Goal: Information Seeking & Learning: Learn about a topic

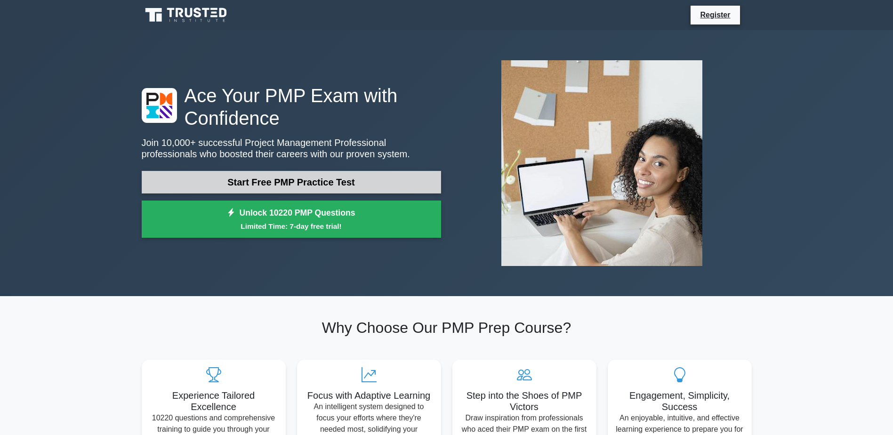
click at [200, 186] on link "Start Free PMP Practice Test" at bounding box center [291, 182] width 299 height 23
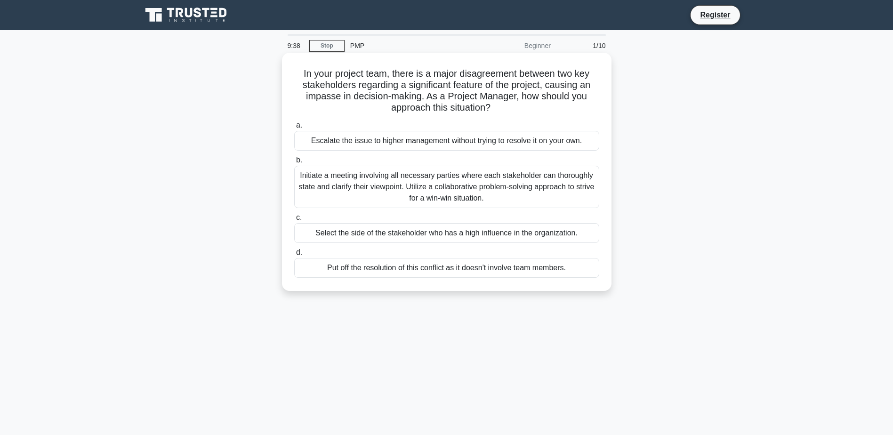
click at [370, 189] on div "Initiate a meeting involving all necessary parties where each stakeholder can t…" at bounding box center [446, 187] width 305 height 42
click at [294, 163] on input "b. Initiate a meeting involving all necessary parties where each stakeholder ca…" at bounding box center [294, 160] width 0 height 6
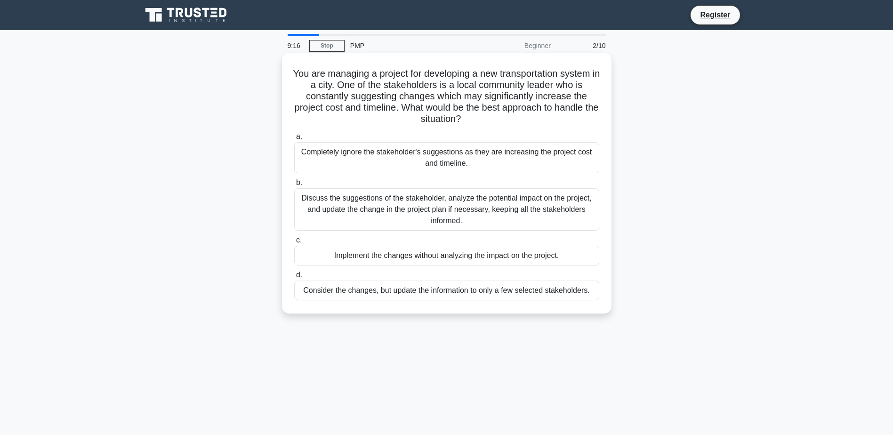
click at [470, 211] on div "Discuss the suggestions of the stakeholder, analyze the potential impact on the…" at bounding box center [446, 209] width 305 height 42
click at [294, 186] on input "b. Discuss the suggestions of the stakeholder, analyze the potential impact on …" at bounding box center [294, 183] width 0 height 6
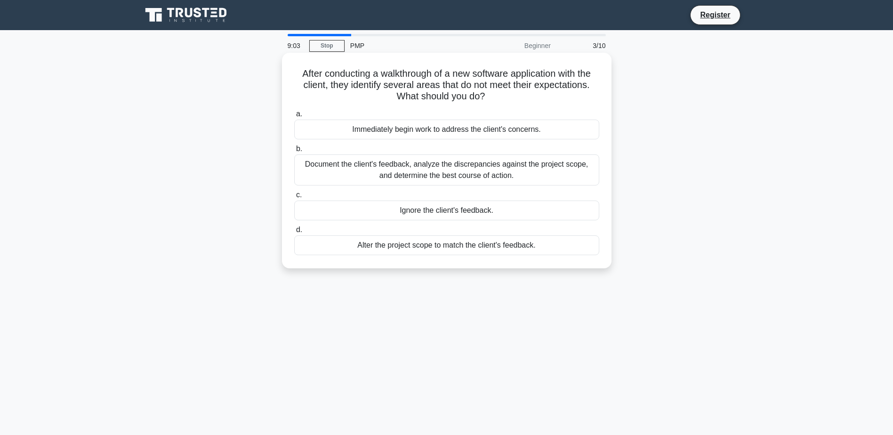
click at [436, 175] on div "Document the client's feedback, analyze the discrepancies against the project s…" at bounding box center [446, 169] width 305 height 31
click at [294, 152] on input "b. Document the client's feedback, analyze the discrepancies against the projec…" at bounding box center [294, 149] width 0 height 6
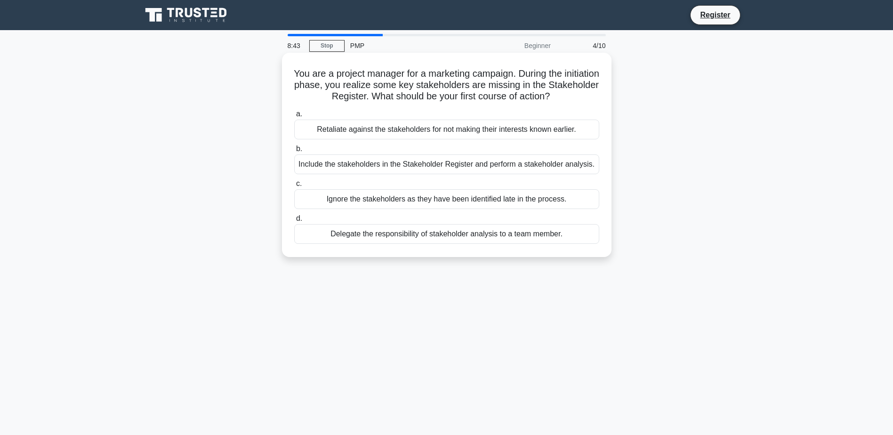
click at [430, 167] on div "Include the stakeholders in the Stakeholder Register and perform a stakeholder …" at bounding box center [446, 164] width 305 height 20
click at [294, 152] on input "b. Include the stakeholders in the Stakeholder Register and perform a stakehold…" at bounding box center [294, 149] width 0 height 6
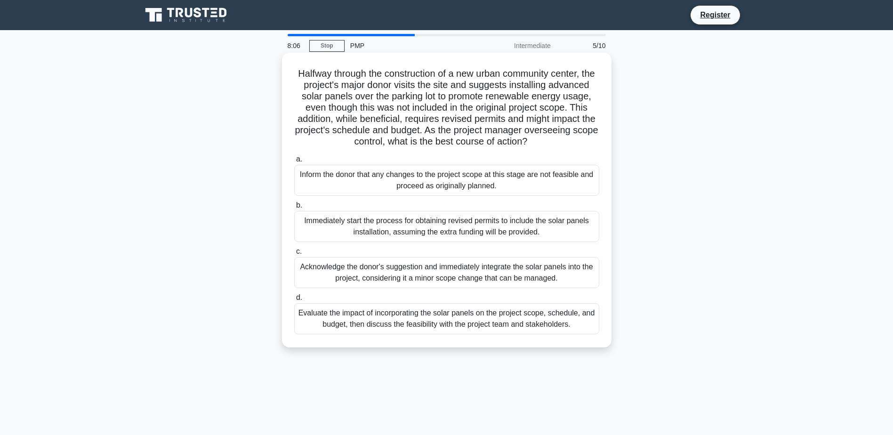
click at [455, 334] on div "Evaluate the impact of incorporating the solar panels on the project scope, sch…" at bounding box center [446, 318] width 305 height 31
click at [294, 301] on input "d. Evaluate the impact of incorporating the solar panels on the project scope, …" at bounding box center [294, 298] width 0 height 6
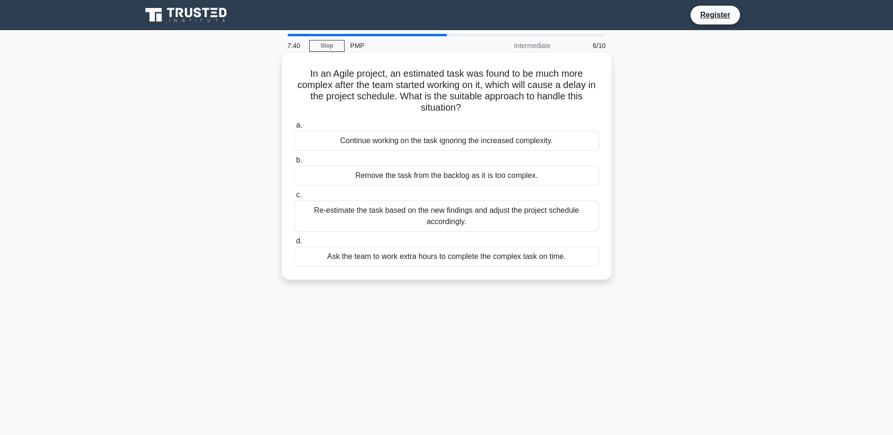
click at [437, 222] on div "Re-estimate the task based on the new findings and adjust the project schedule …" at bounding box center [446, 216] width 305 height 31
click at [294, 198] on input "c. Re-estimate the task based on the new findings and adjust the project schedu…" at bounding box center [294, 195] width 0 height 6
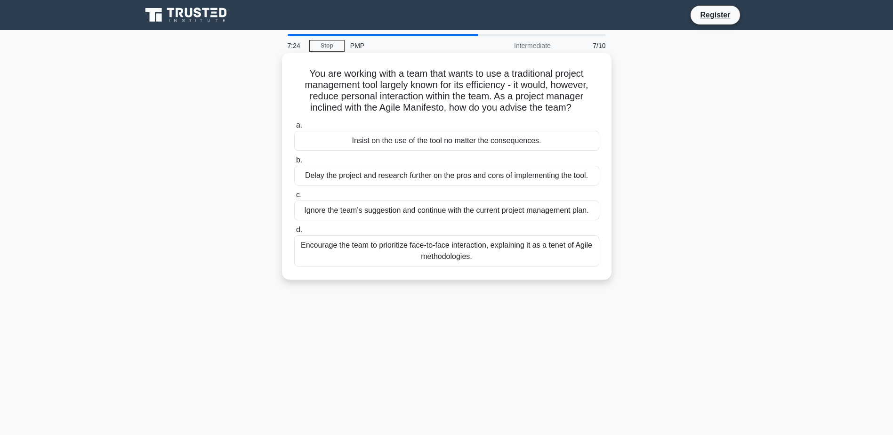
click at [484, 258] on div "Encourage the team to prioritize face-to-face interaction, explaining it as a t…" at bounding box center [446, 250] width 305 height 31
click at [294, 233] on input "d. Encourage the team to prioritize face-to-face interaction, explaining it as …" at bounding box center [294, 230] width 0 height 6
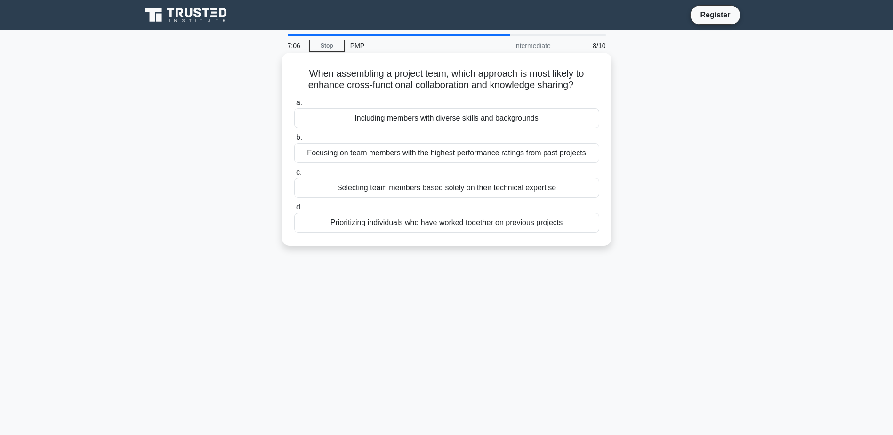
click at [443, 123] on div "Including members with diverse skills and backgrounds" at bounding box center [446, 118] width 305 height 20
click at [294, 106] on input "a. Including members with diverse skills and backgrounds" at bounding box center [294, 103] width 0 height 6
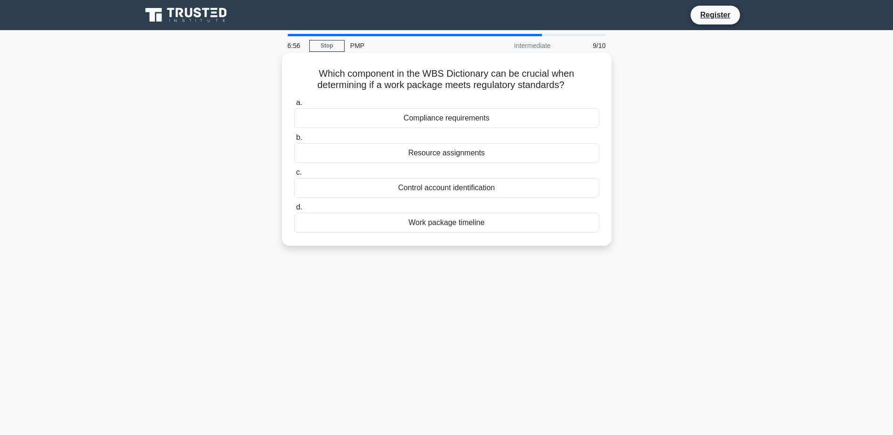
click at [459, 121] on div "Compliance requirements" at bounding box center [446, 118] width 305 height 20
click at [294, 106] on input "a. Compliance requirements" at bounding box center [294, 103] width 0 height 6
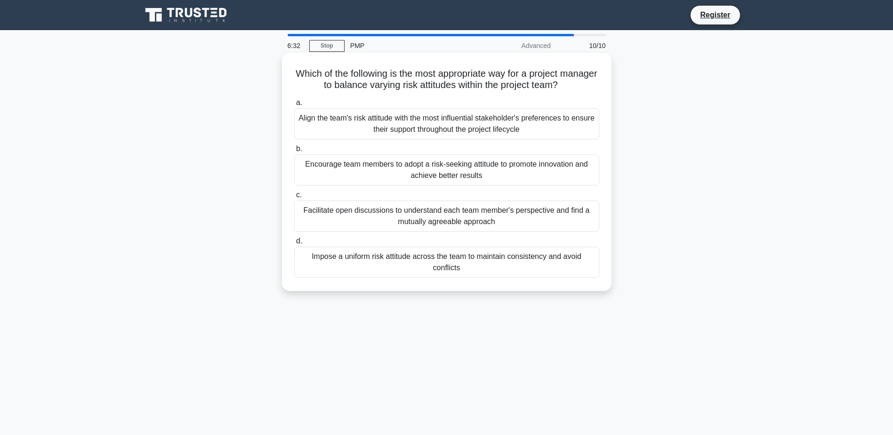
click at [327, 210] on div "Facilitate open discussions to understand each team member's perspective and fi…" at bounding box center [446, 216] width 305 height 31
click at [294, 198] on input "c. Facilitate open discussions to understand each team member's perspective and…" at bounding box center [294, 195] width 0 height 6
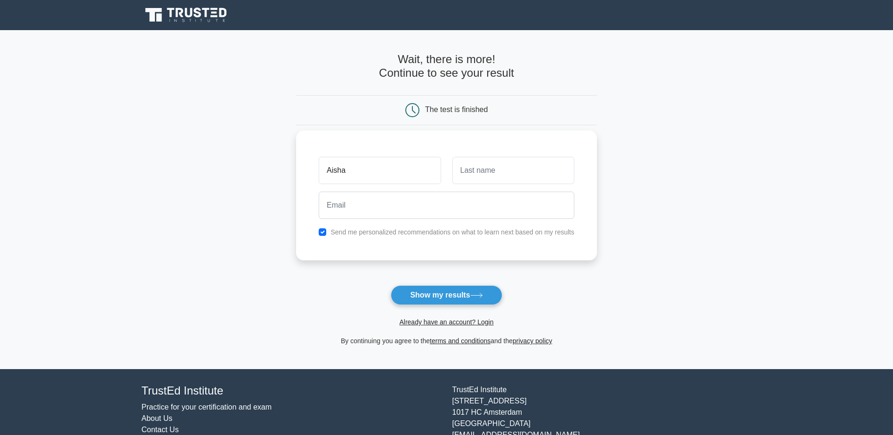
type input "Aisha"
click at [472, 170] on input "text" at bounding box center [513, 170] width 122 height 27
type input "Collymore"
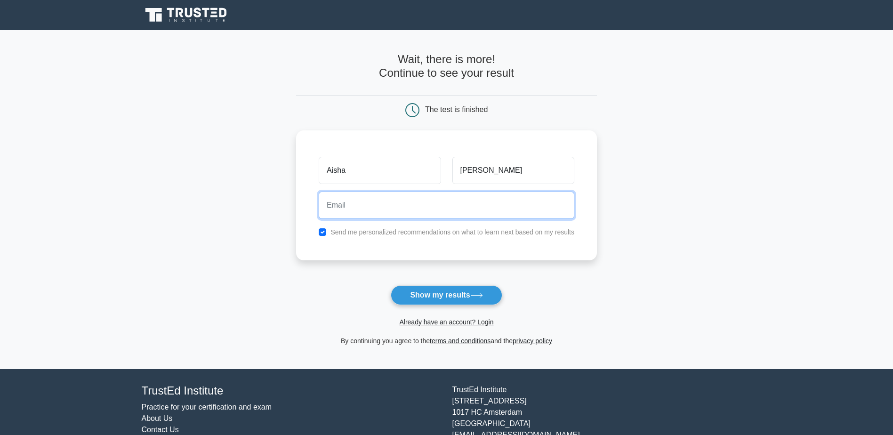
click at [430, 216] on input "email" at bounding box center [447, 205] width 256 height 27
type input "aishacollymore@live.com"
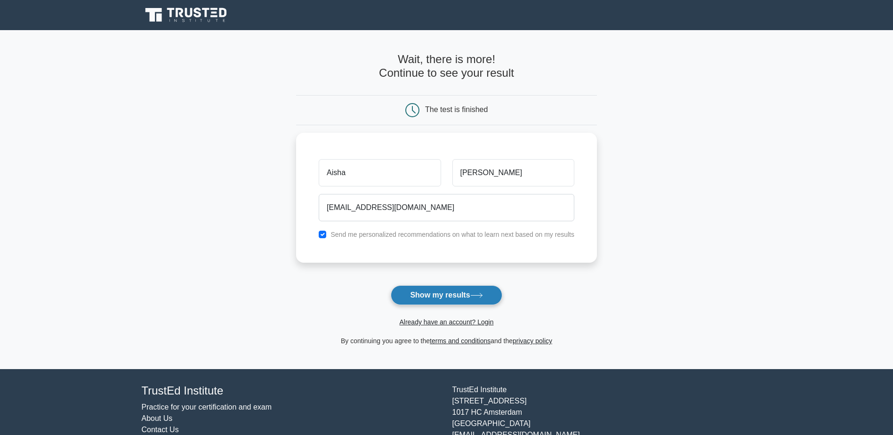
click at [434, 297] on button "Show my results" at bounding box center [446, 295] width 111 height 20
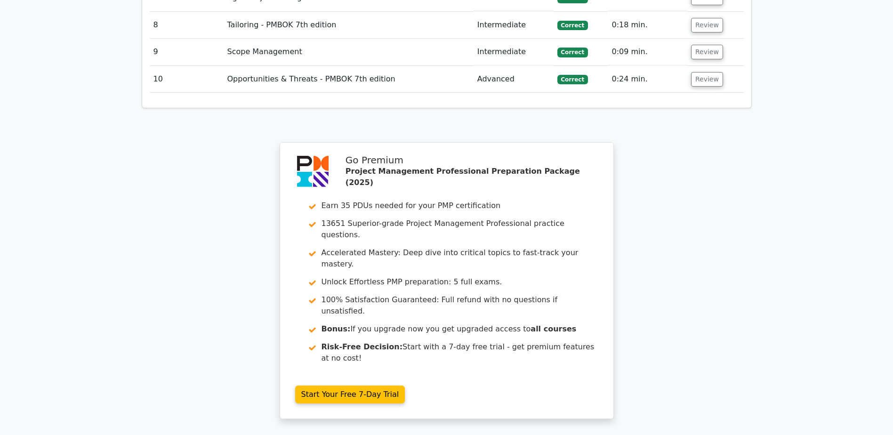
scroll to position [1538, 0]
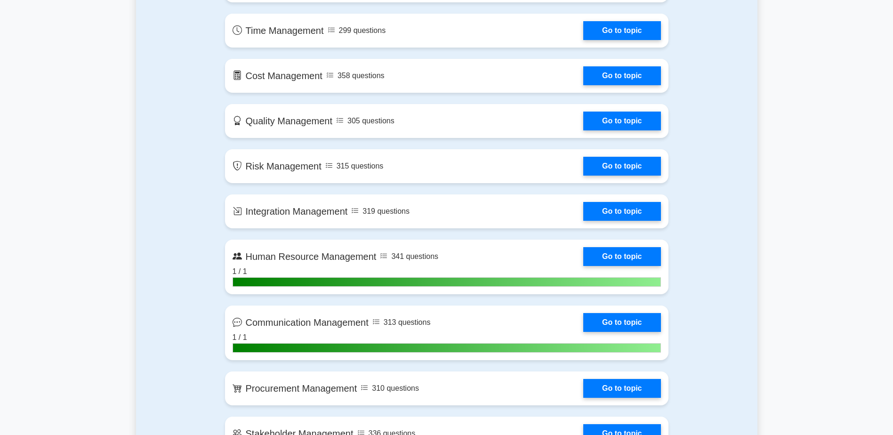
scroll to position [612, 0]
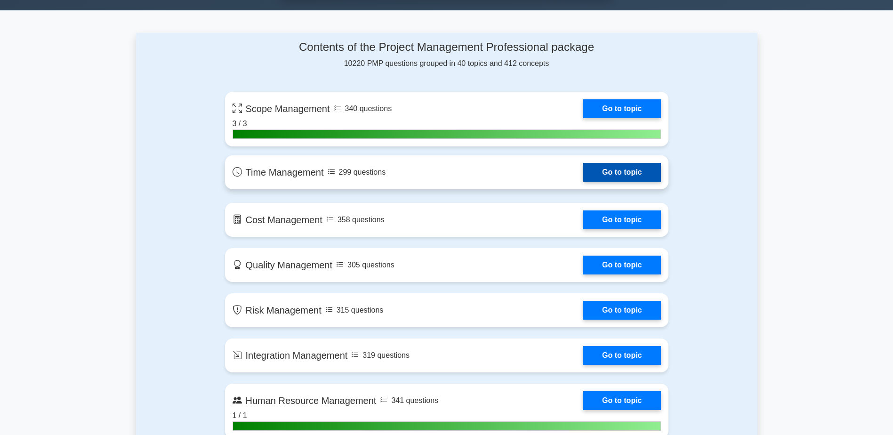
click at [627, 170] on link "Go to topic" at bounding box center [621, 172] width 77 height 19
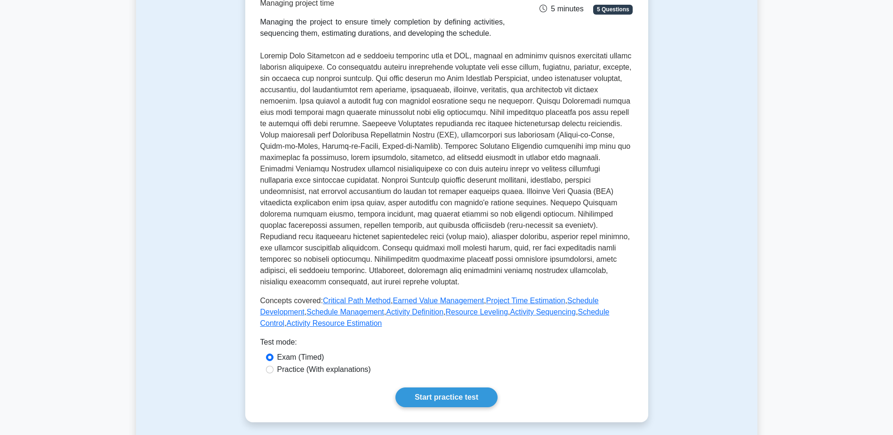
scroll to position [141, 0]
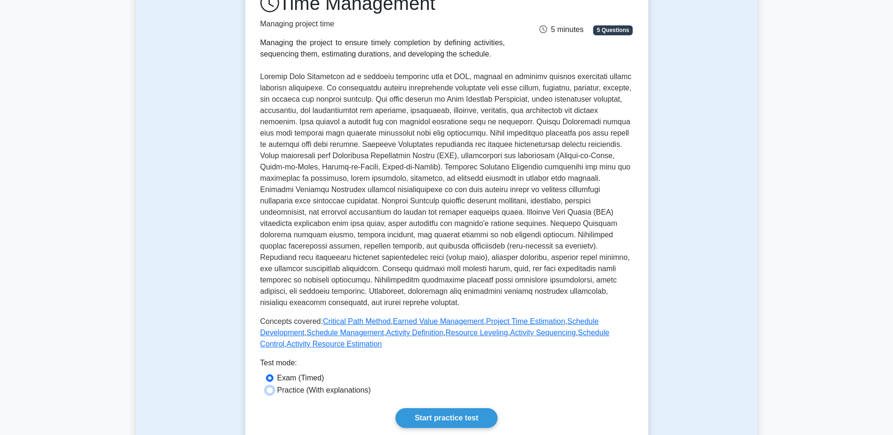
click at [270, 392] on input "Practice (With explanations)" at bounding box center [270, 390] width 8 height 8
radio input "true"
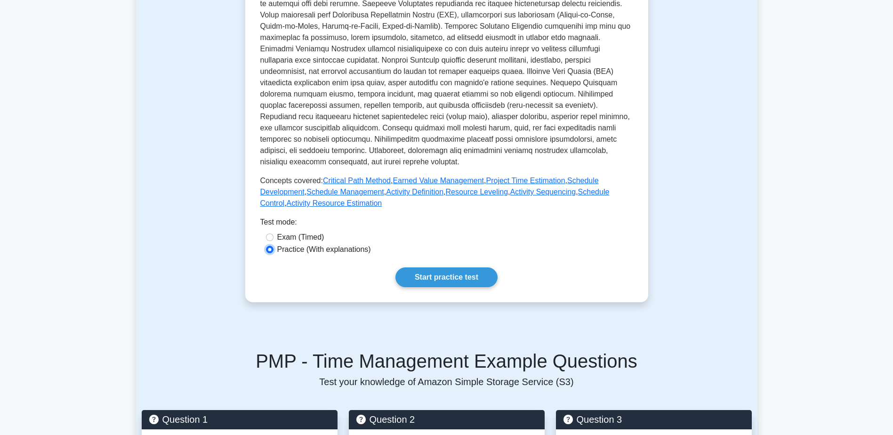
scroll to position [282, 0]
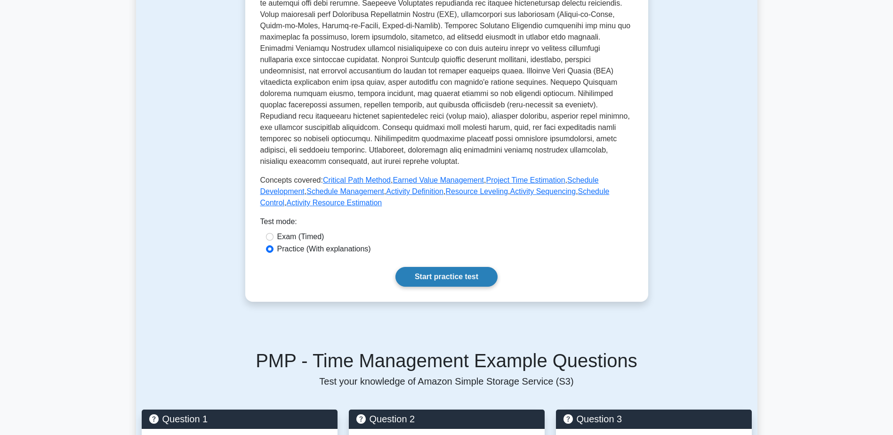
click at [441, 278] on link "Start practice test" at bounding box center [446, 277] width 102 height 20
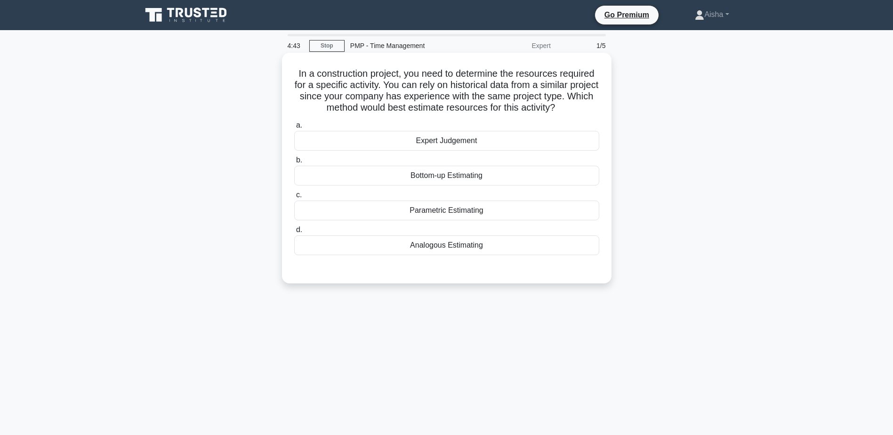
click at [354, 144] on div "Expert Judgement" at bounding box center [446, 141] width 305 height 20
click at [294, 129] on input "a. Expert Judgement" at bounding box center [294, 125] width 0 height 6
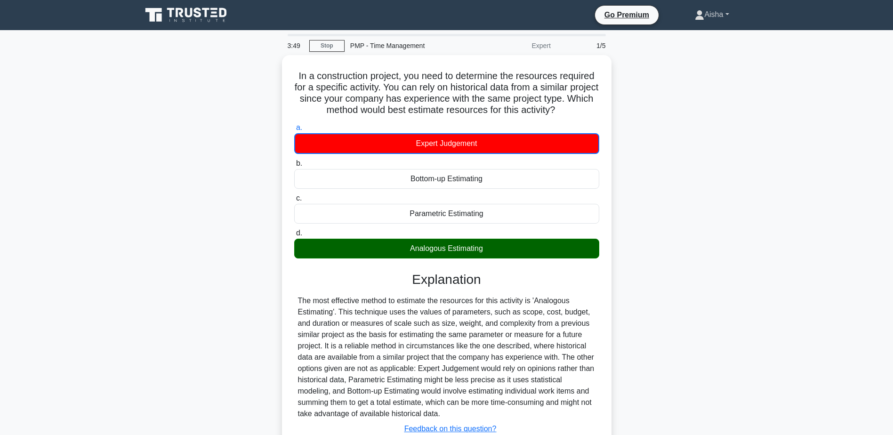
click at [714, 15] on link "Aisha" at bounding box center [711, 14] width 79 height 19
click at [728, 222] on div "In a construction project, you need to determine the resources required for a s…" at bounding box center [446, 276] width 621 height 443
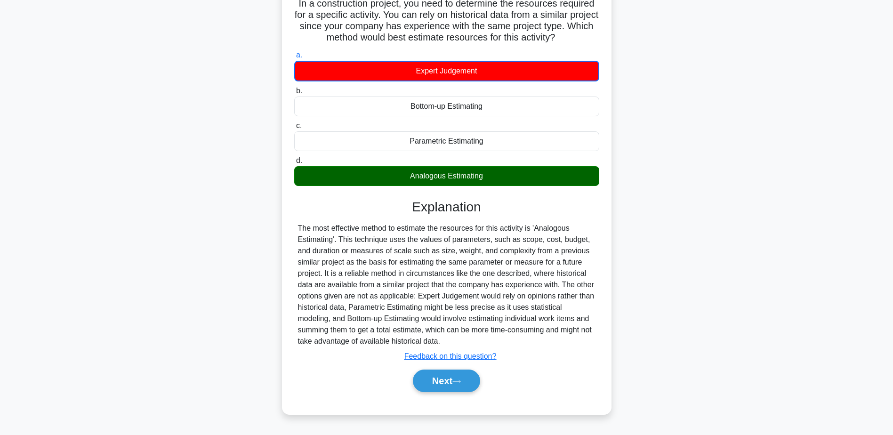
scroll to position [73, 0]
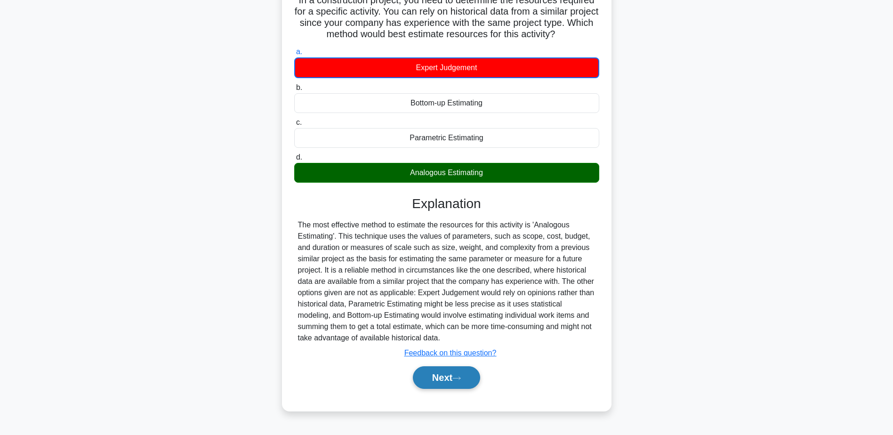
click at [452, 380] on button "Next" at bounding box center [446, 377] width 67 height 23
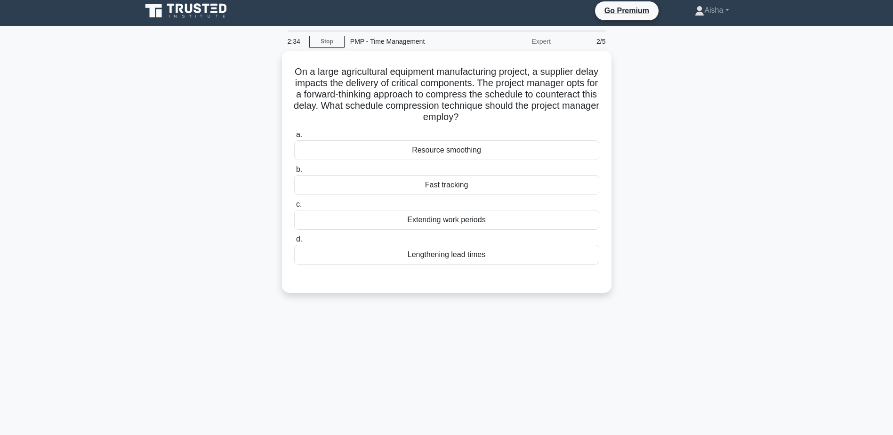
scroll to position [0, 0]
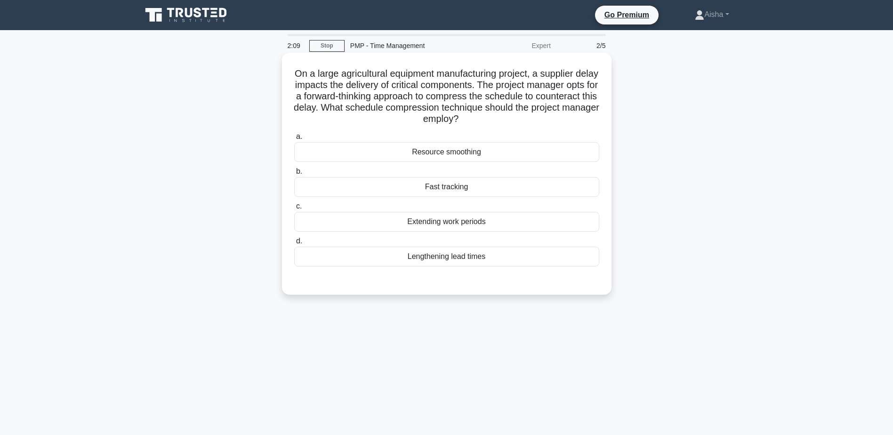
click at [452, 258] on div "Lengthening lead times" at bounding box center [446, 257] width 305 height 20
click at [294, 244] on input "d. Lengthening lead times" at bounding box center [294, 241] width 0 height 6
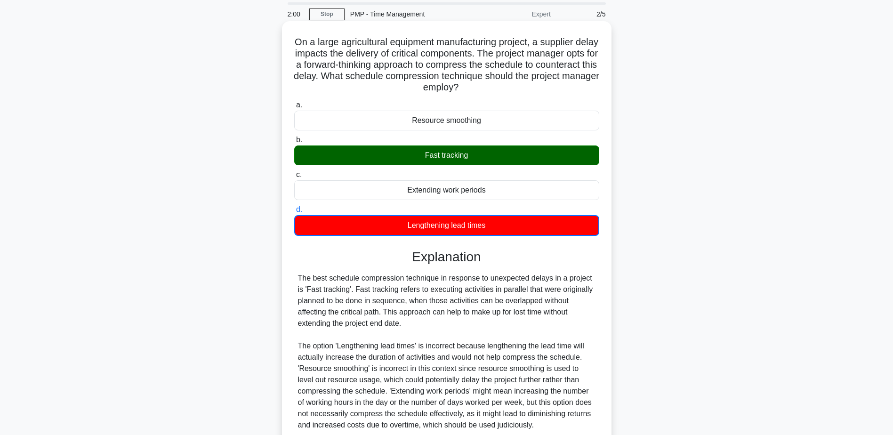
scroll to position [113, 0]
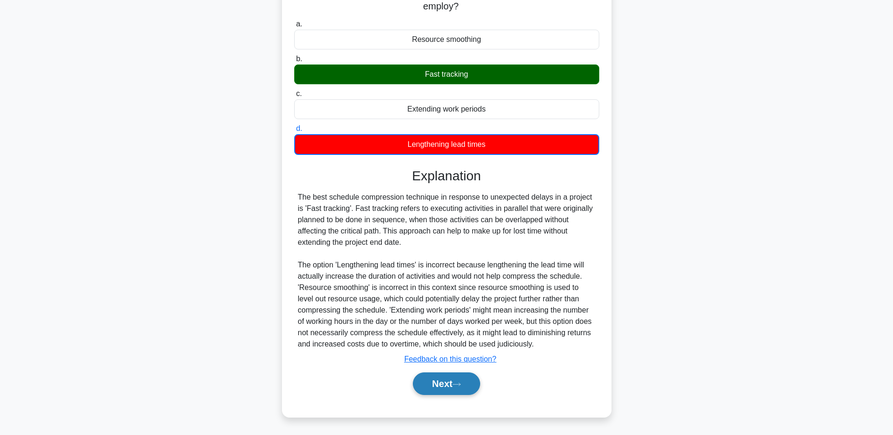
click at [461, 383] on icon at bounding box center [456, 384] width 8 height 5
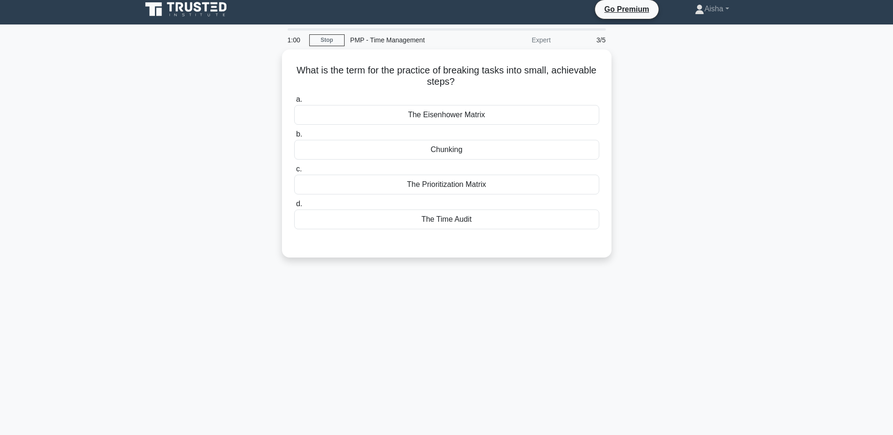
scroll to position [0, 0]
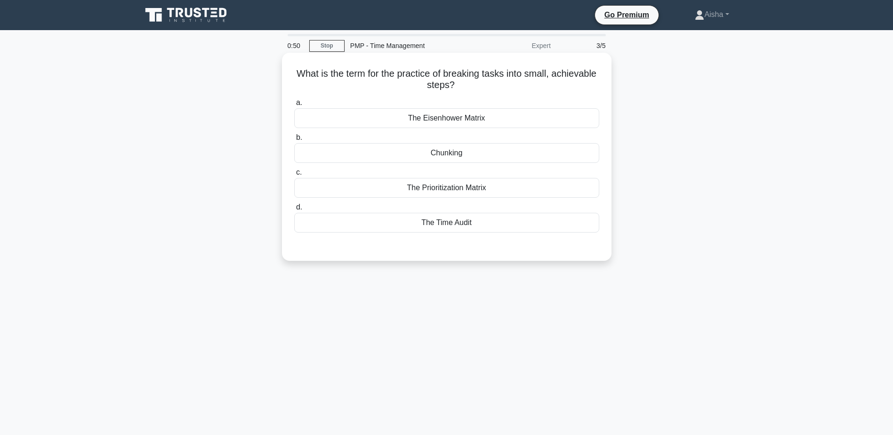
click at [446, 185] on div "The Prioritization Matrix" at bounding box center [446, 188] width 305 height 20
click at [294, 176] on input "c. The Prioritization Matrix" at bounding box center [294, 172] width 0 height 6
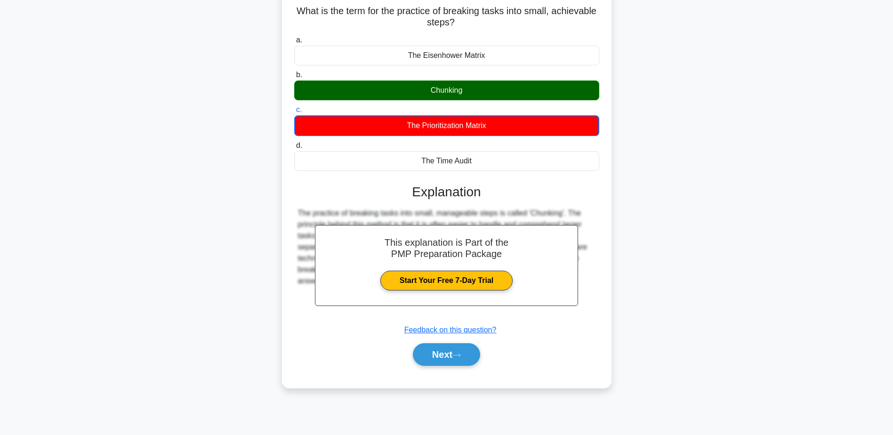
scroll to position [73, 0]
